Goal: Task Accomplishment & Management: Manage account settings

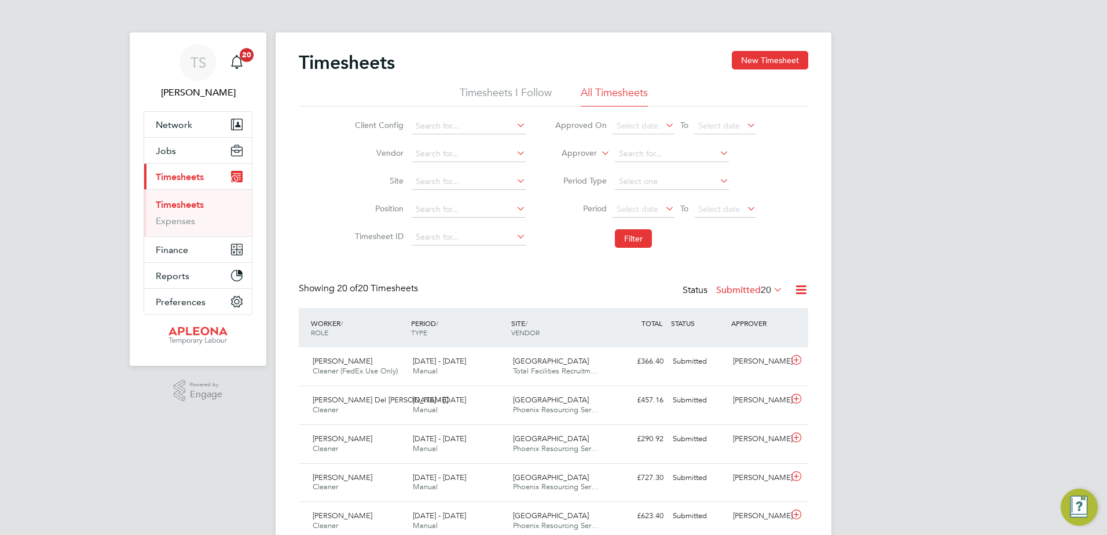
scroll to position [49, 0]
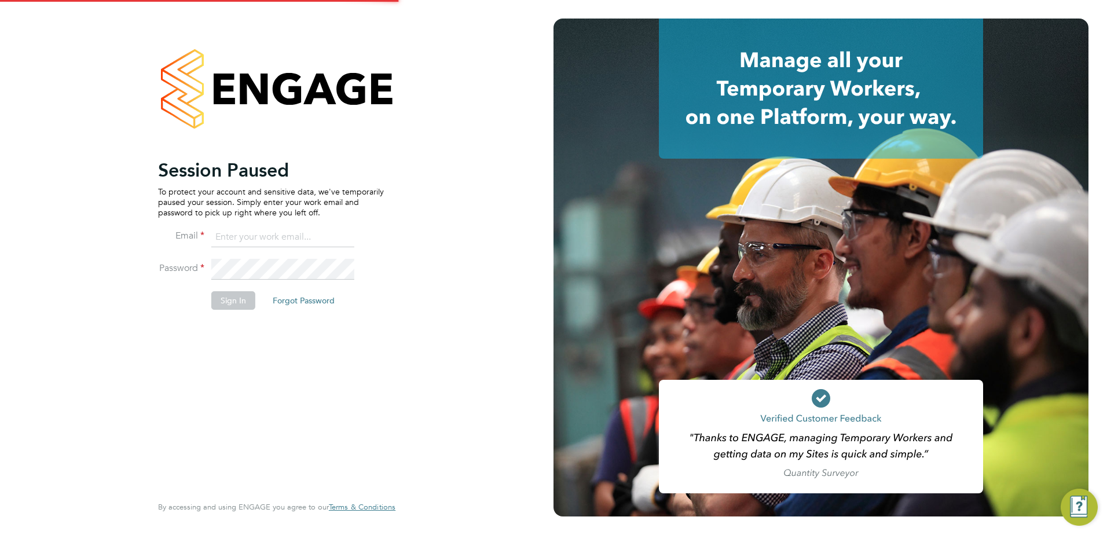
type input "tracy.sellick@apleona.com"
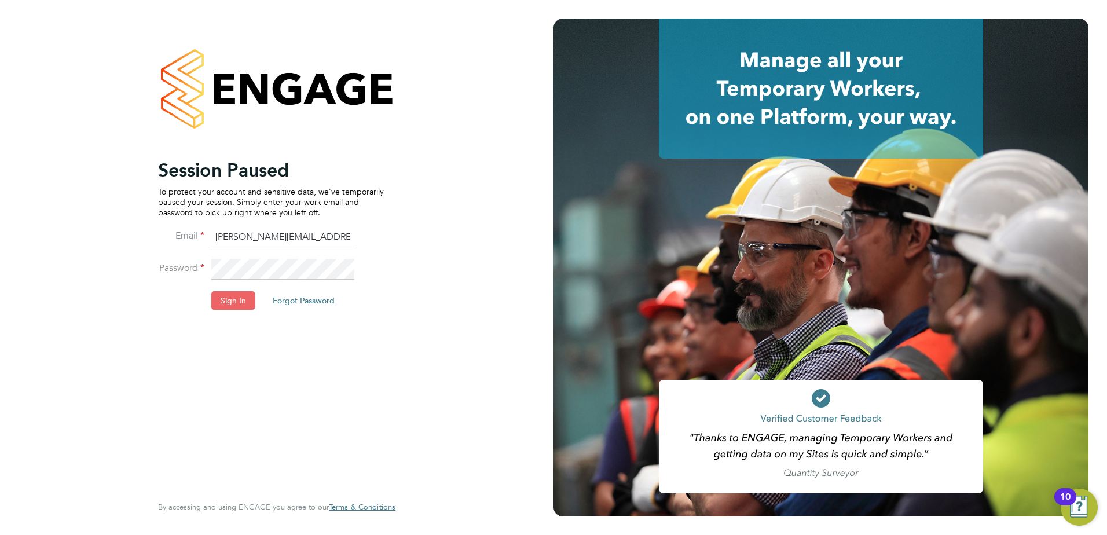
click at [229, 299] on button "Sign In" at bounding box center [233, 300] width 44 height 19
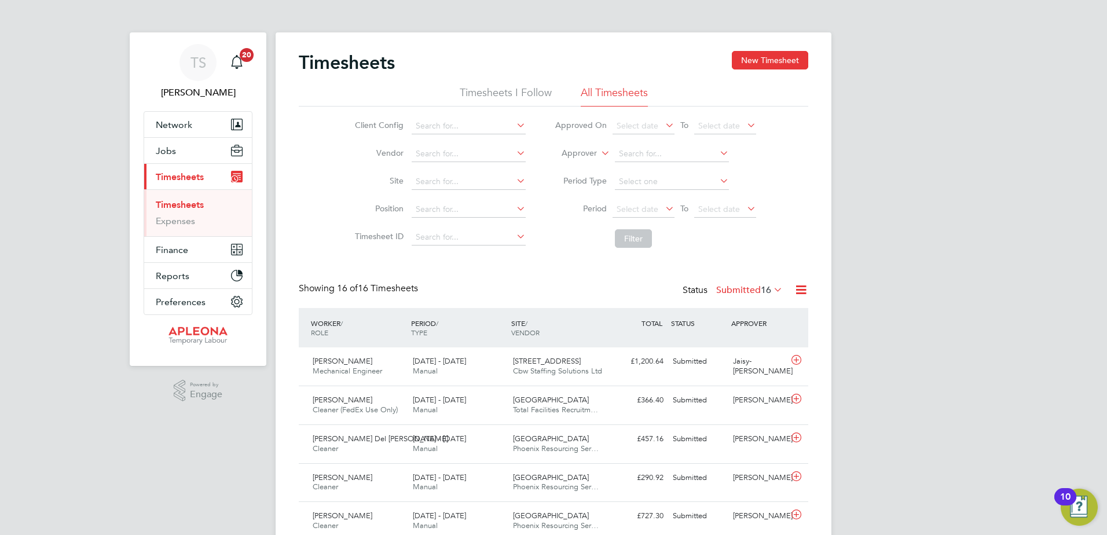
click at [735, 290] on label "Submitted 16" at bounding box center [749, 290] width 67 height 12
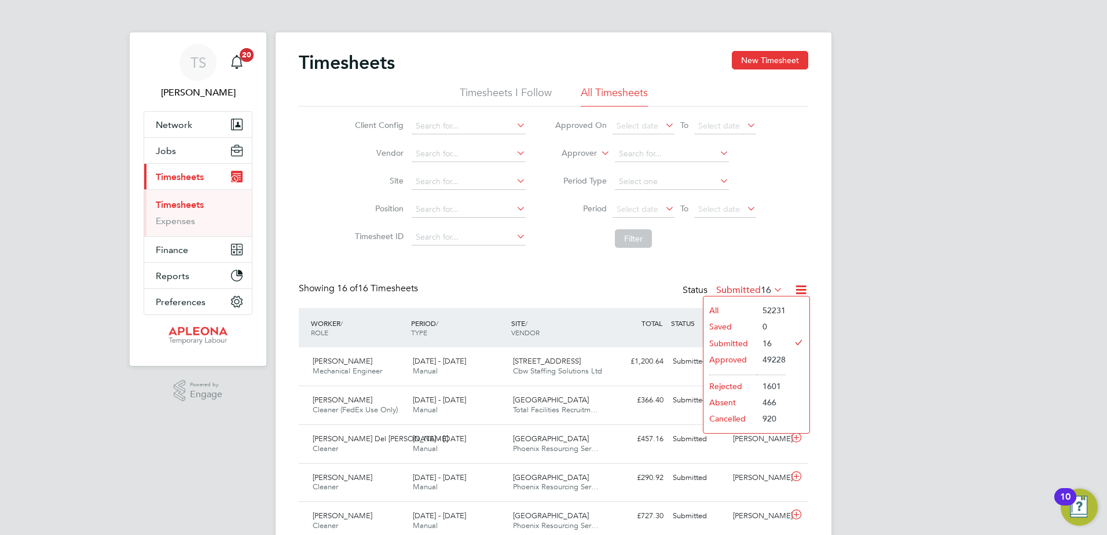
click at [728, 356] on li "Approved" at bounding box center [729, 359] width 53 height 16
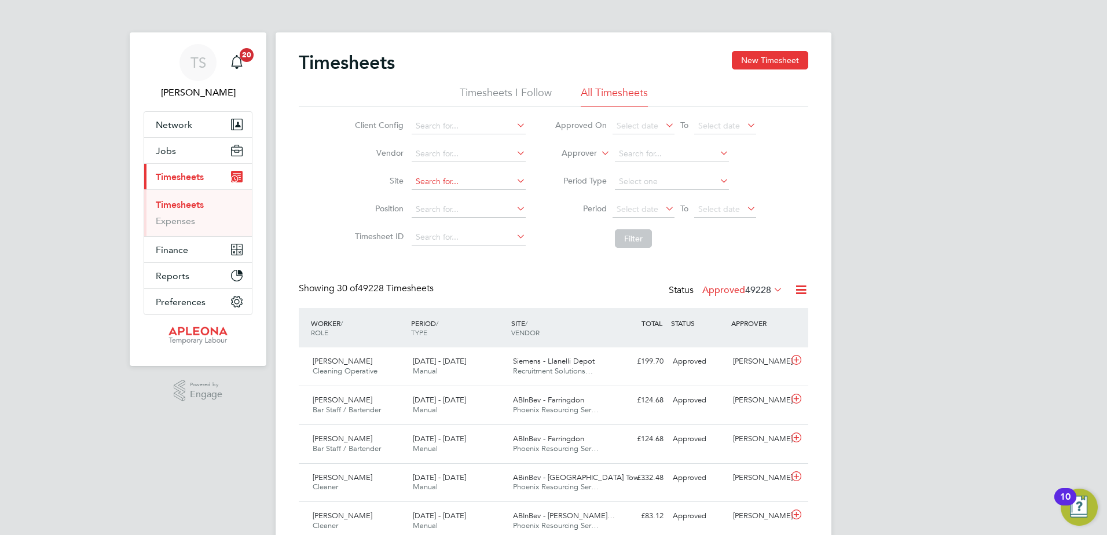
click at [420, 186] on input at bounding box center [468, 182] width 114 height 16
click at [502, 226] on b "City" at bounding box center [509, 229] width 15 height 10
type input "[GEOGRAPHIC_DATA]"
click at [618, 231] on button "Filter" at bounding box center [633, 238] width 37 height 19
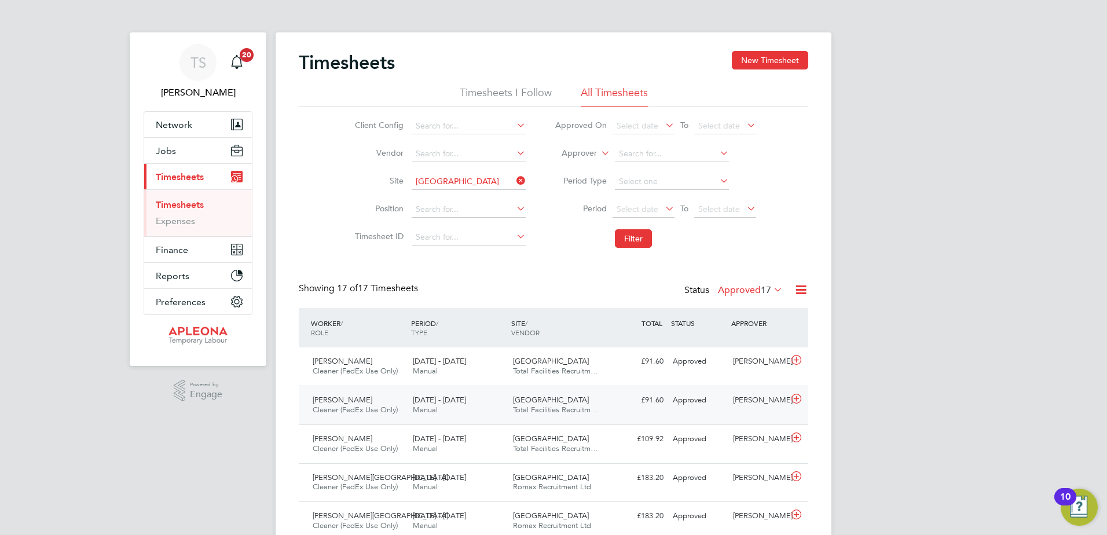
click at [798, 395] on icon at bounding box center [796, 398] width 14 height 9
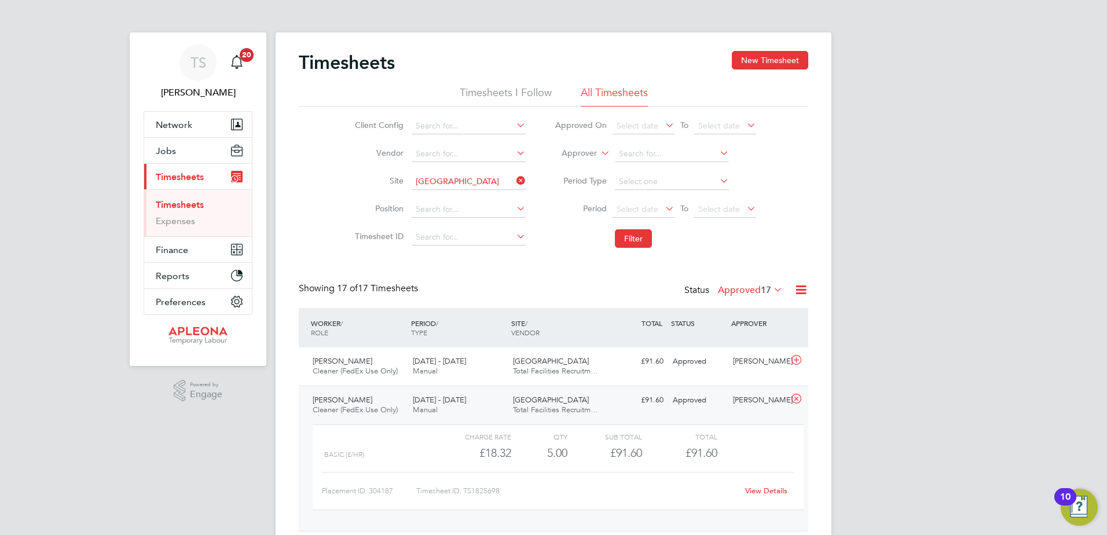
click at [762, 489] on link "View Details" at bounding box center [766, 491] width 42 height 10
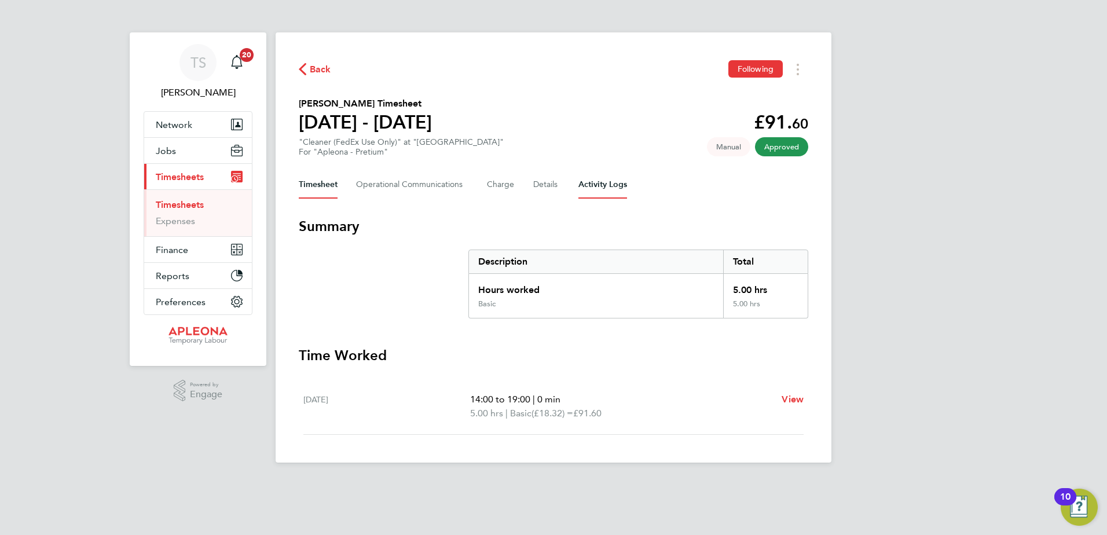
click at [589, 181] on Logs-tab "Activity Logs" at bounding box center [602, 185] width 49 height 28
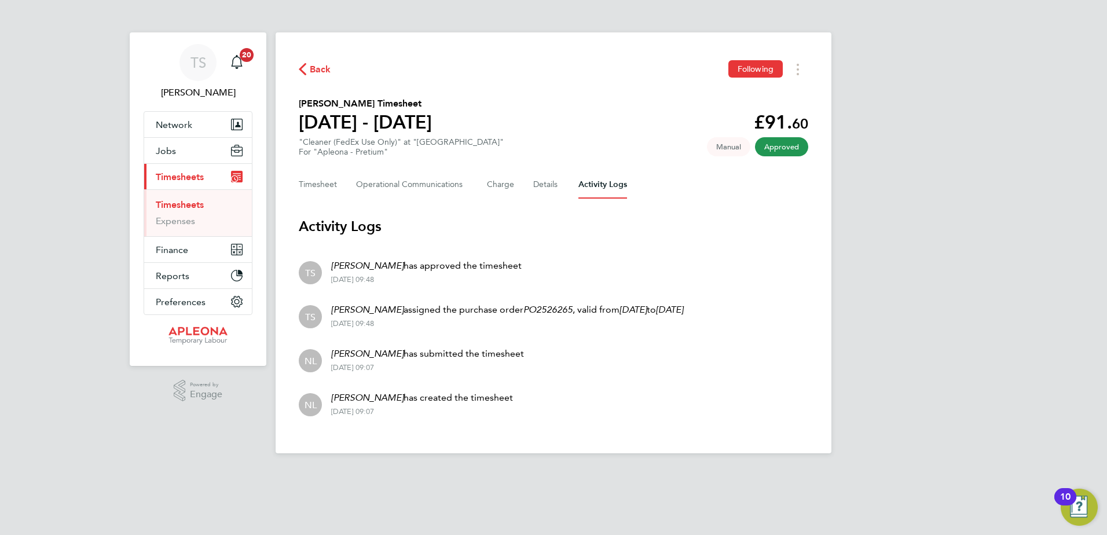
click at [183, 201] on link "Timesheets" at bounding box center [180, 204] width 48 height 11
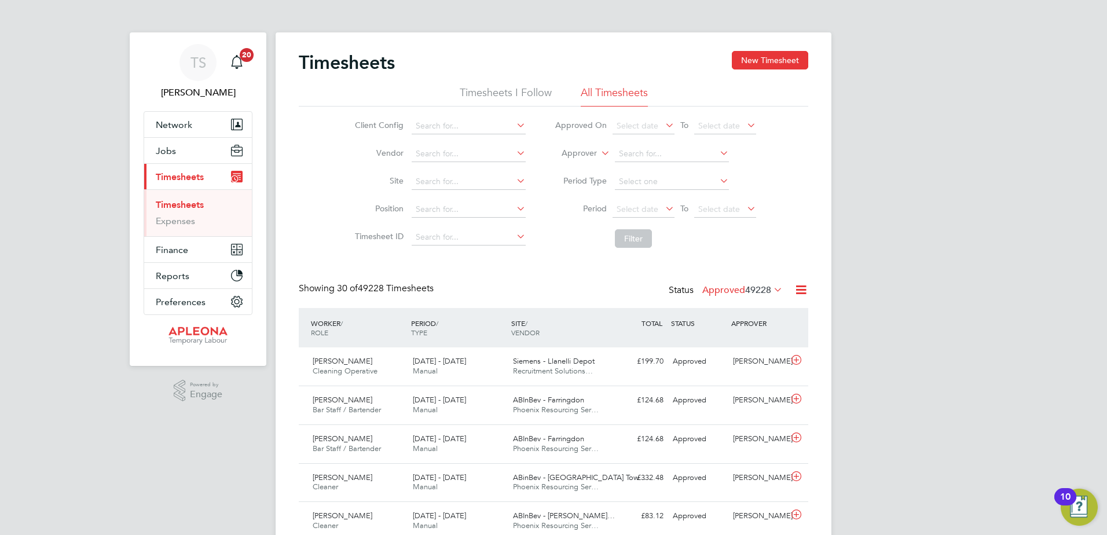
click at [732, 289] on label "Approved 49228" at bounding box center [742, 290] width 80 height 12
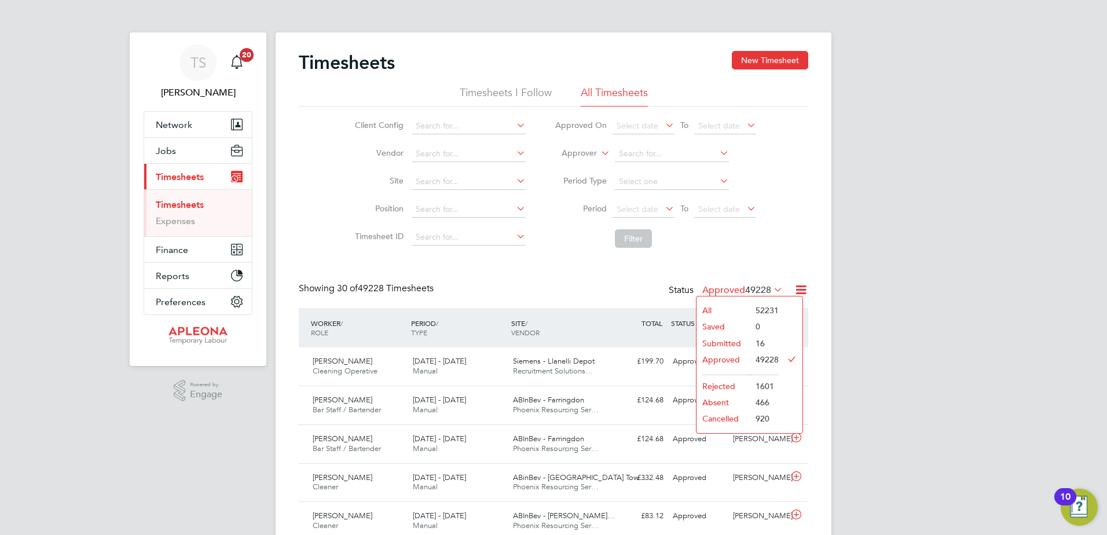
click at [719, 342] on li "Submitted" at bounding box center [722, 343] width 53 height 16
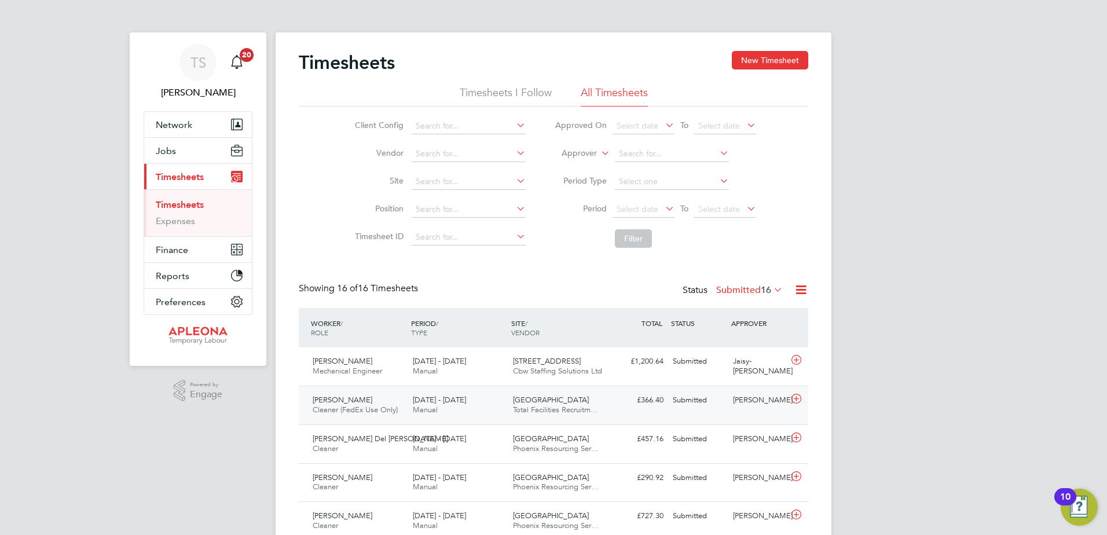
click at [790, 397] on icon at bounding box center [796, 398] width 14 height 9
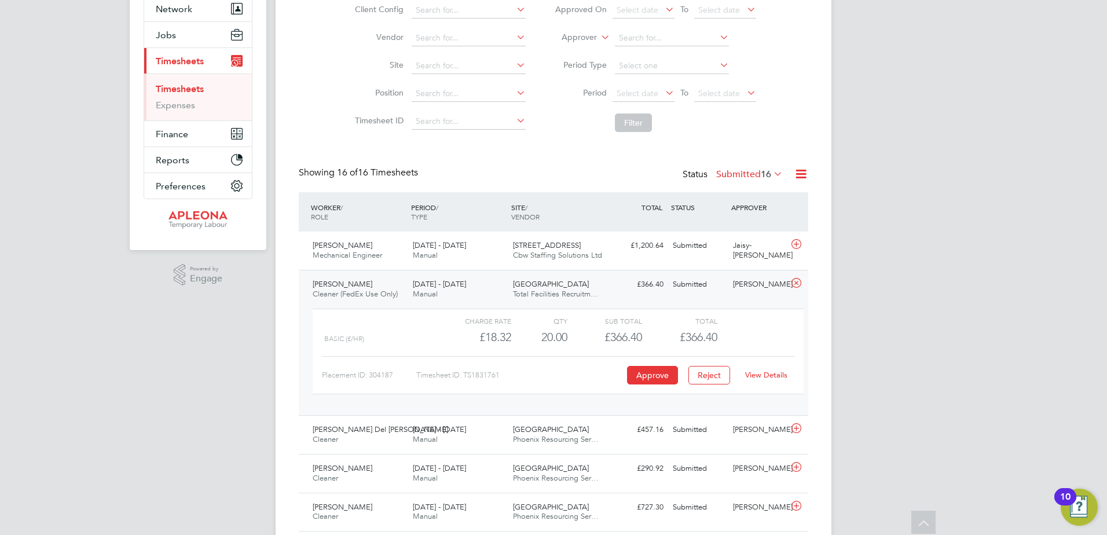
click at [781, 373] on link "View Details" at bounding box center [766, 375] width 42 height 10
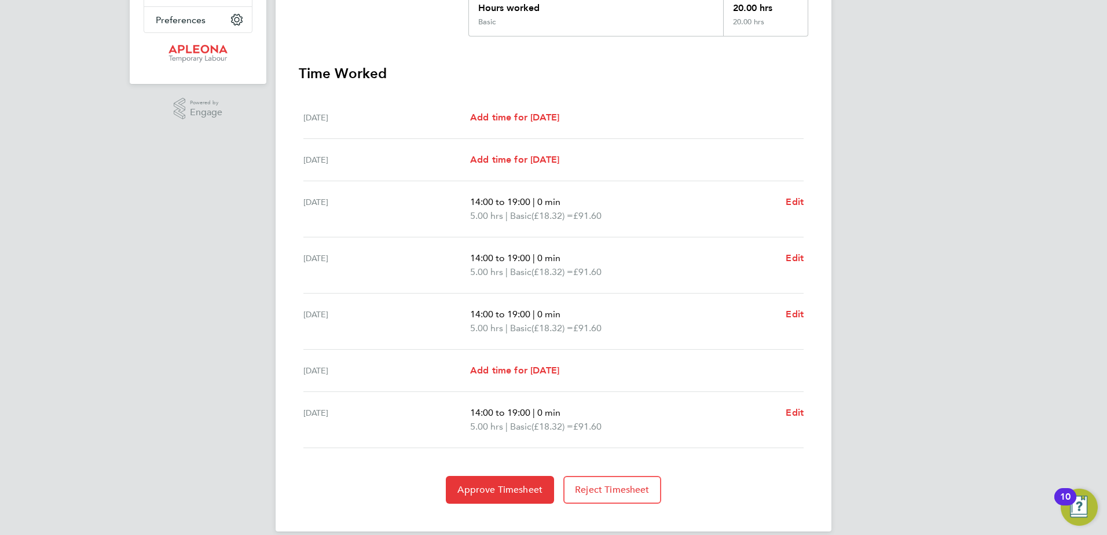
scroll to position [297, 0]
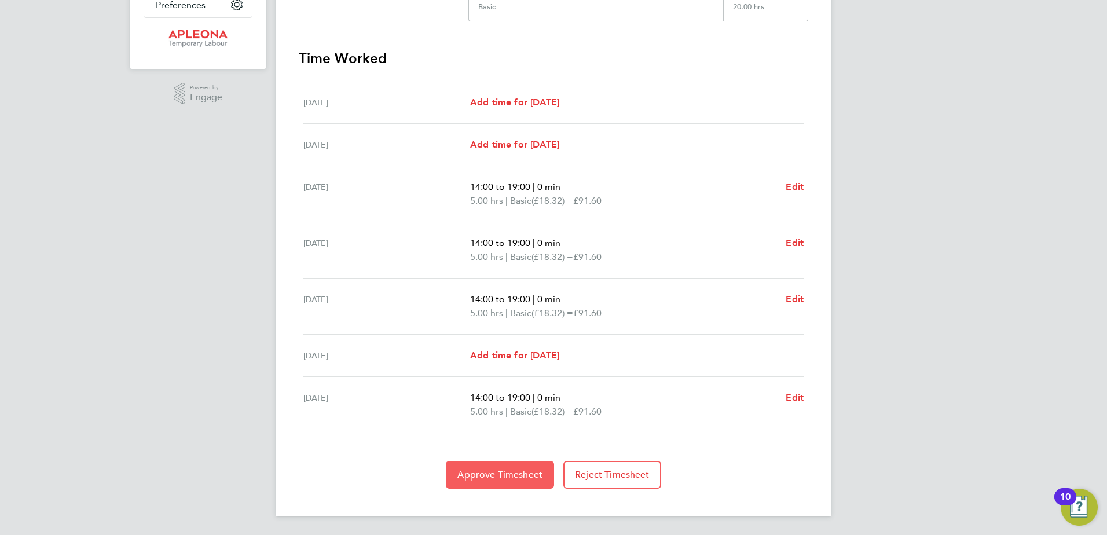
click at [493, 461] on button "Approve Timesheet" at bounding box center [500, 475] width 108 height 28
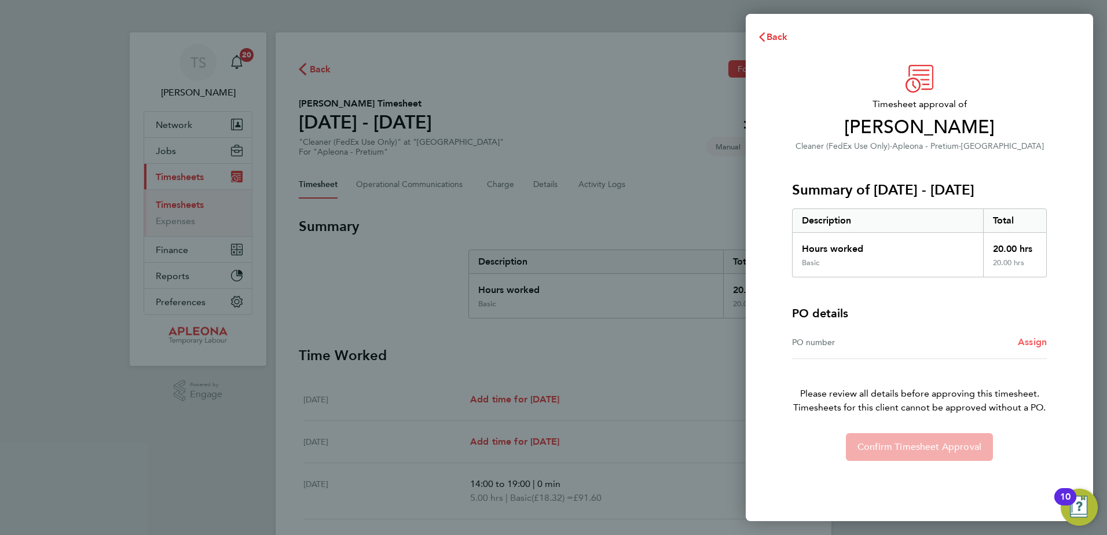
drag, startPoint x: 1029, startPoint y: 343, endPoint x: 1026, endPoint y: 334, distance: 9.9
click at [1029, 343] on span "Assign" at bounding box center [1031, 341] width 29 height 11
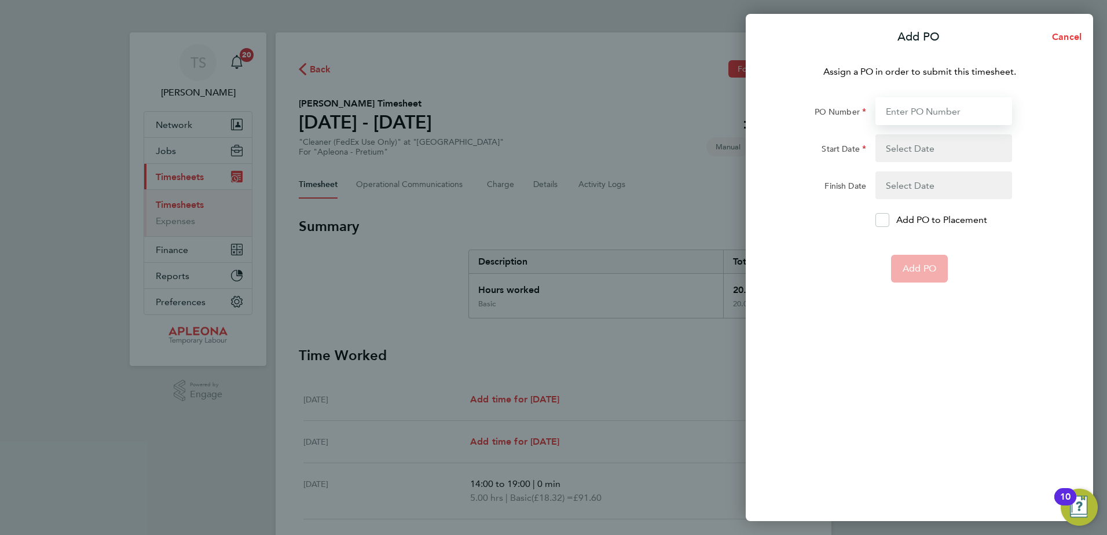
click at [890, 106] on input "PO Number" at bounding box center [943, 111] width 137 height 28
type input "PO2526265"
type input "13 Sep 25"
type input "19 Sep 25"
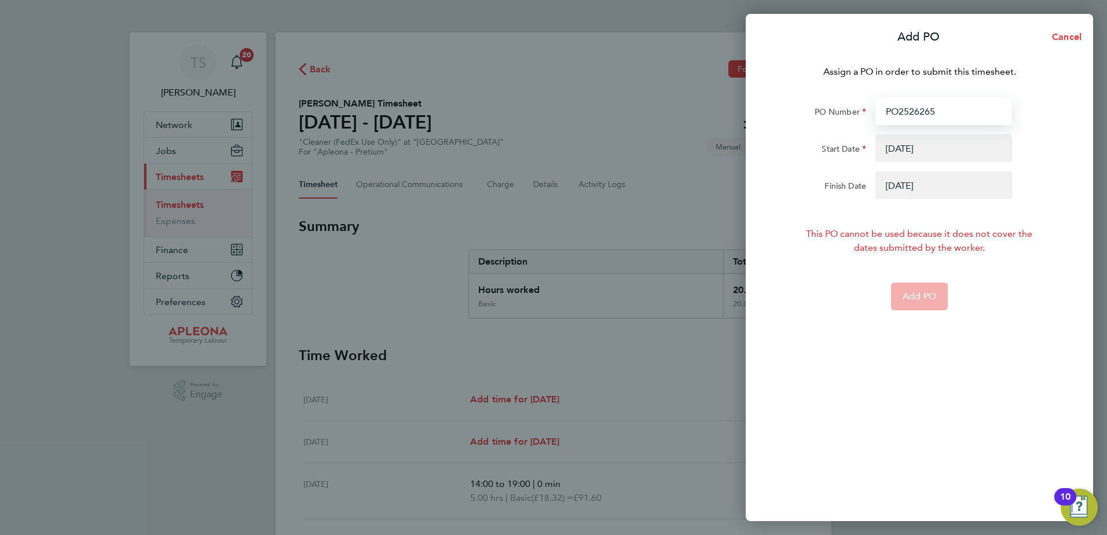
type input "PO2526265"
click at [901, 150] on button "button" at bounding box center [943, 148] width 137 height 28
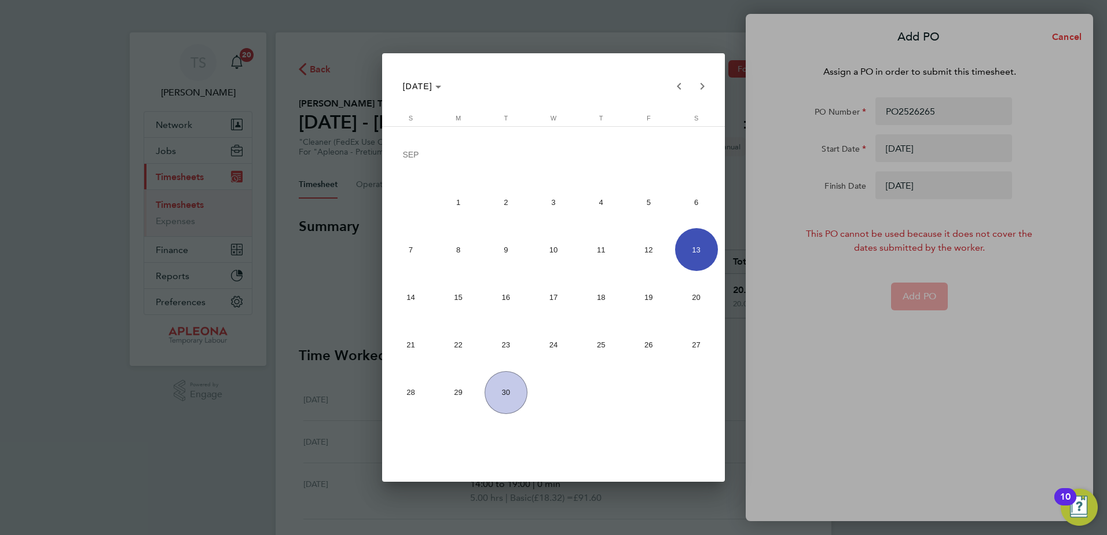
click at [685, 300] on span "20" at bounding box center [696, 297] width 43 height 43
type input "20 Sep 25"
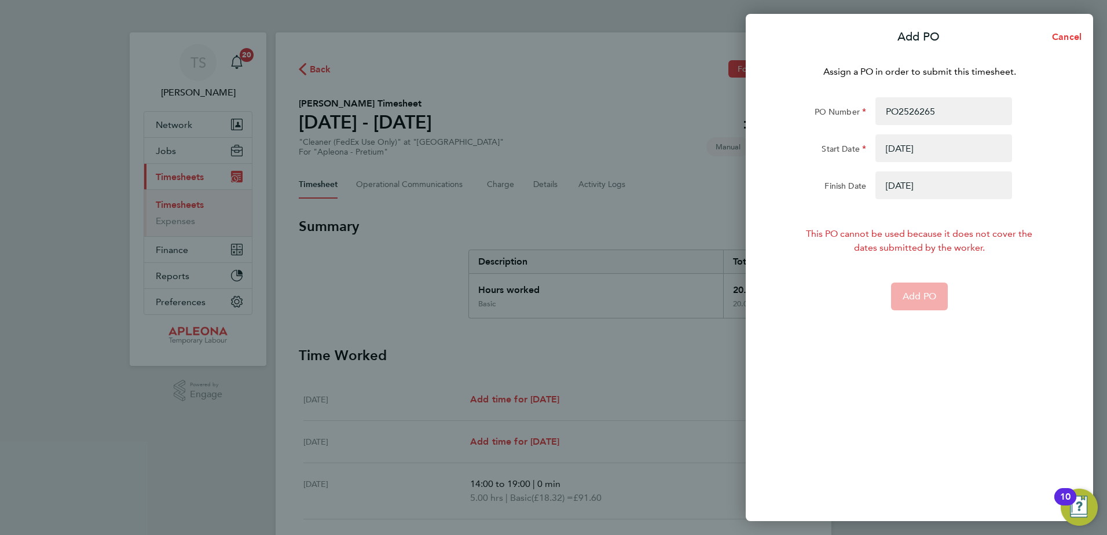
click at [890, 181] on button "button" at bounding box center [943, 185] width 137 height 28
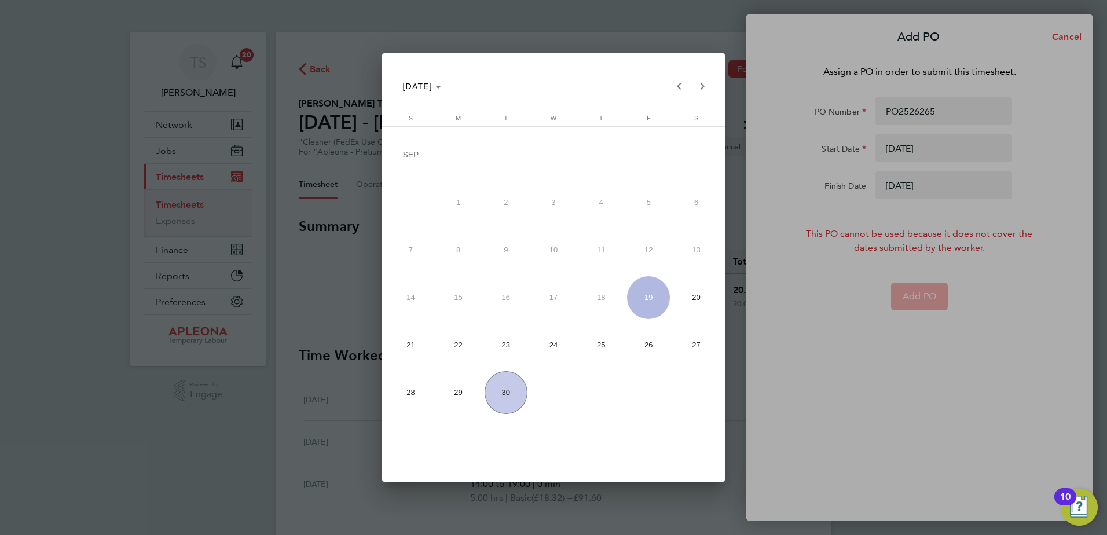
click at [647, 343] on span "26" at bounding box center [648, 345] width 43 height 43
type input "26 Sep 25"
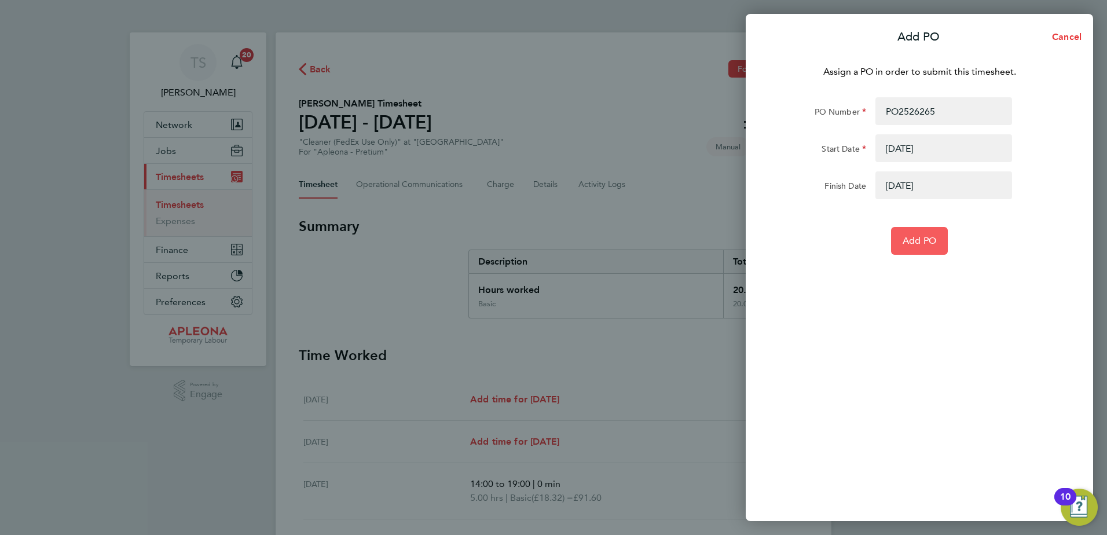
click at [934, 238] on span "Add PO" at bounding box center [919, 241] width 34 height 12
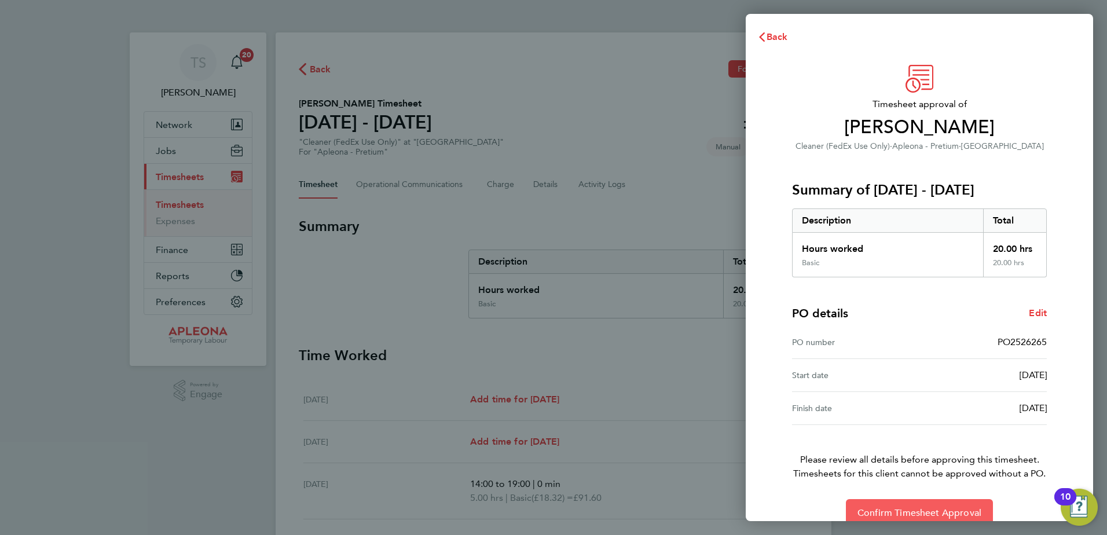
click at [947, 511] on span "Confirm Timesheet Approval" at bounding box center [919, 513] width 124 height 12
